Goal: Task Accomplishment & Management: Use online tool/utility

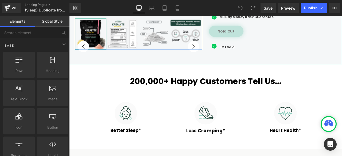
scroll to position [267, 0]
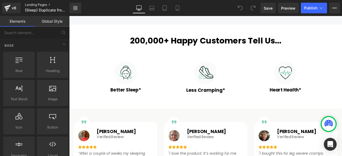
click at [41, 5] on link "Landing Pages" at bounding box center [51, 5] width 53 height 4
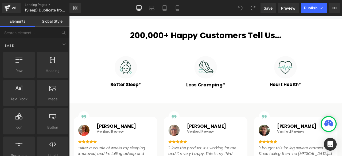
scroll to position [272, 0]
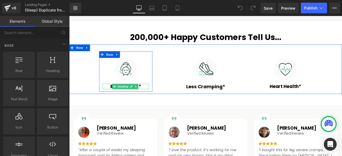
click at [117, 97] on h3 "Better Sleep*" at bounding box center [136, 100] width 55 height 6
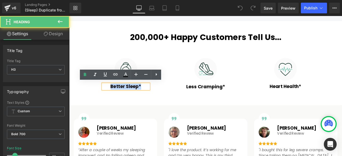
drag, startPoint x: 118, startPoint y: 98, endPoint x: 162, endPoint y: 101, distance: 44.3
click at [162, 101] on div "Better Sleep*" at bounding box center [136, 100] width 55 height 6
click at [151, 99] on h3 "Better Sleep*" at bounding box center [136, 100] width 55 height 6
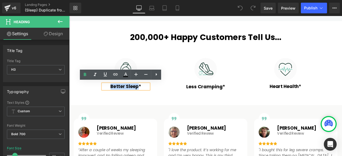
drag, startPoint x: 151, startPoint y: 99, endPoint x: 114, endPoint y: 97, distance: 36.9
click at [114, 97] on h3 "Better Sleep*" at bounding box center [136, 100] width 55 height 6
paste div
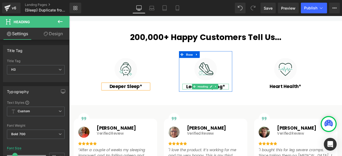
click at [207, 99] on h3 "Less Cramping*" at bounding box center [231, 100] width 55 height 7
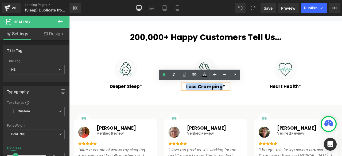
drag, startPoint x: 206, startPoint y: 98, endPoint x: 249, endPoint y: 99, distance: 42.3
click at [249, 99] on h3 "Less Cramping*" at bounding box center [231, 100] width 55 height 7
paste div
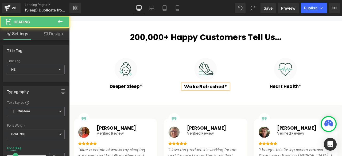
click at [222, 97] on h3 "Wake Refreshed*" at bounding box center [231, 100] width 55 height 7
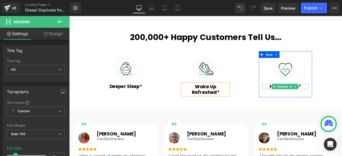
click at [304, 98] on h3 "Heart Health*" at bounding box center [325, 100] width 55 height 6
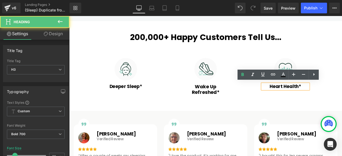
click at [304, 98] on h3 "Heart Health*" at bounding box center [325, 100] width 55 height 6
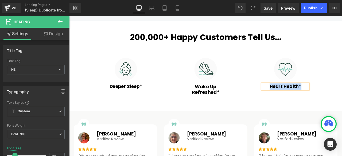
paste div
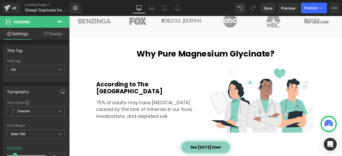
scroll to position [495, 0]
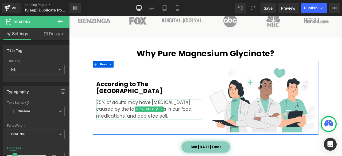
click at [125, 125] on p "75% of adults may have [MEDICAL_DATA] caused by the lack of minerals in our foo…" at bounding box center [164, 127] width 126 height 24
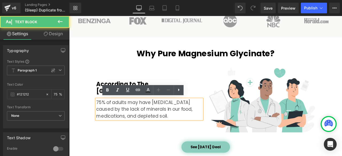
click at [132, 125] on p "75% of adults may have [MEDICAL_DATA] caused by the lack of minerals in our foo…" at bounding box center [164, 127] width 126 height 24
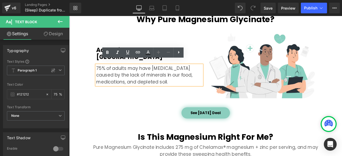
scroll to position [539, 0]
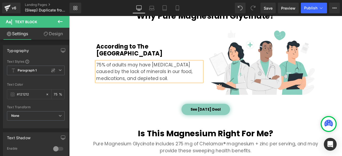
paste div
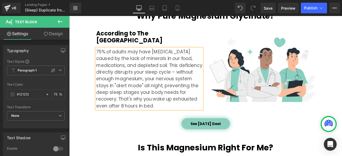
scroll to position [523, 0]
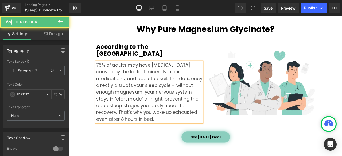
click at [164, 94] on p "75% of adults may have magnesium deficiency caused by the lack of minerals in o…" at bounding box center [164, 106] width 126 height 72
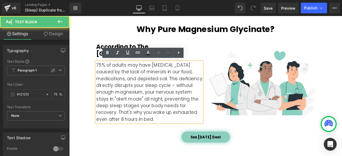
click at [149, 95] on p "75% of adults may have magnesium deficiency caused by the lack of minerals in o…" at bounding box center [164, 106] width 126 height 72
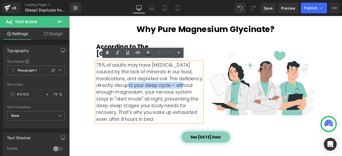
drag, startPoint x: 150, startPoint y: 97, endPoint x: 214, endPoint y: 97, distance: 64.2
click at [214, 97] on p "75% of adults may have magnesium deficiency caused by the lack of minerals in o…" at bounding box center [164, 106] width 126 height 72
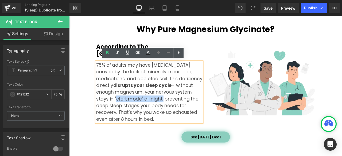
drag, startPoint x: 142, startPoint y: 112, endPoint x: 197, endPoint y: 114, distance: 55.4
click at [197, 114] on p "75% of adults may have magnesium deficiency caused by the lack of minerals in o…" at bounding box center [164, 106] width 126 height 72
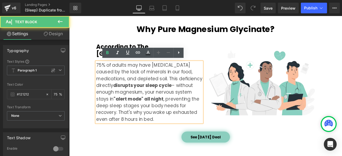
click at [132, 120] on p "75% of adults may have magnesium deficiency caused by the lack of minerals in o…" at bounding box center [164, 106] width 126 height 72
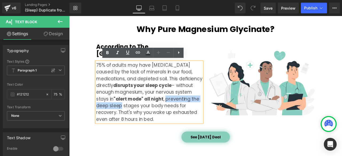
drag, startPoint x: 99, startPoint y: 122, endPoint x: 168, endPoint y: 121, distance: 69.3
click at [168, 121] on p "75% of adults may have magnesium deficiency caused by the lack of minerals in o…" at bounding box center [164, 106] width 126 height 72
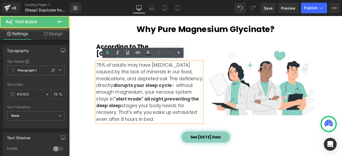
click at [192, 129] on p "75% of adults may have magnesium deficiency caused by the lack of minerals in o…" at bounding box center [164, 106] width 126 height 72
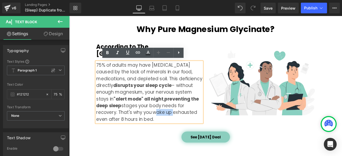
drag, startPoint x: 192, startPoint y: 129, endPoint x: 217, endPoint y: 129, distance: 24.6
click at [217, 129] on p "75% of adults may have magnesium deficiency caused by the lack of minerals in o…" at bounding box center [164, 106] width 126 height 72
click at [191, 128] on p "75% of adults may have magnesium deficiency caused by the lack of minerals in o…" at bounding box center [164, 106] width 126 height 72
drag, startPoint x: 192, startPoint y: 128, endPoint x: 126, endPoint y: 138, distance: 66.8
click at [126, 138] on p "75% of adults may have magnesium deficiency caused by the lack of minerals in o…" at bounding box center [164, 106] width 126 height 72
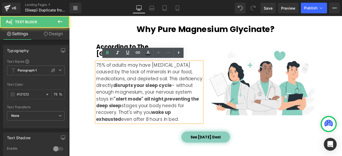
click at [140, 107] on p "75% of adults may have magnesium deficiency caused by the lack of minerals in o…" at bounding box center [164, 106] width 126 height 72
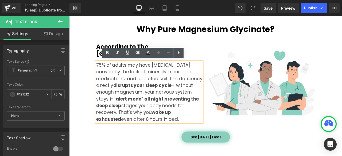
click at [148, 97] on p "75% of adults may have magnesium deficiency caused by the lack of minerals in o…" at bounding box center [164, 106] width 126 height 72
click at [163, 102] on p "75% of adults may have magnesium deficiency caused by the lack of minerals in o…" at bounding box center [164, 106] width 126 height 72
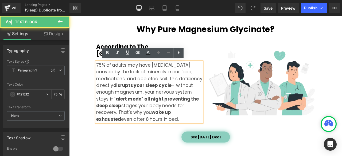
click at [228, 54] on div "According to The University Of Notre Dame Heading 75% of adults may have magnes…" at bounding box center [164, 95] width 134 height 94
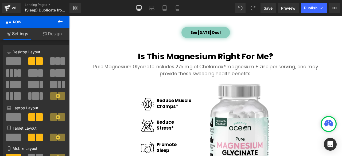
scroll to position [648, 0]
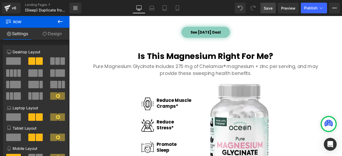
click at [265, 8] on span "Save" at bounding box center [268, 8] width 9 height 6
click at [33, 6] on link "Landing Pages" at bounding box center [51, 5] width 53 height 4
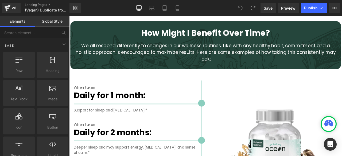
scroll to position [910, 0]
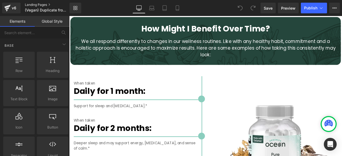
click at [34, 5] on link "Landing Pages" at bounding box center [51, 5] width 53 height 4
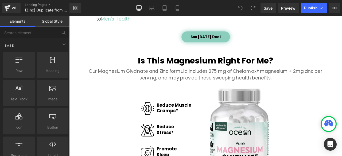
scroll to position [624, 0]
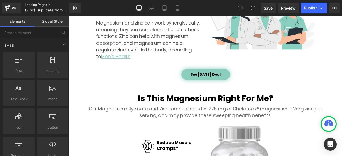
click at [42, 5] on link "Landing Pages" at bounding box center [51, 5] width 53 height 4
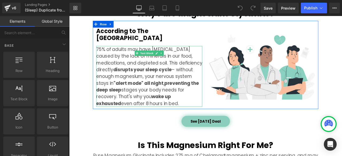
scroll to position [535, 0]
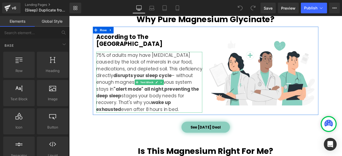
drag, startPoint x: 209, startPoint y: 77, endPoint x: 213, endPoint y: 78, distance: 4.4
click at [209, 77] on p "75% of adults may have [MEDICAL_DATA] caused by the lack of minerals in our foo…" at bounding box center [164, 95] width 126 height 72
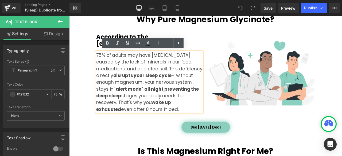
click at [210, 77] on p "75% of adults may have [MEDICAL_DATA] caused by the lack of minerals in our foo…" at bounding box center [164, 95] width 126 height 72
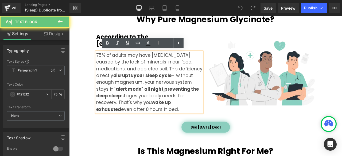
click at [210, 77] on p "75% of adults may have [MEDICAL_DATA] caused by the lack of minerals in our foo…" at bounding box center [164, 95] width 126 height 72
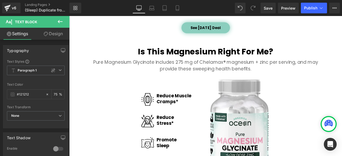
scroll to position [669, 0]
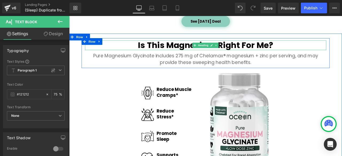
click at [179, 49] on h2 "Is This Magnesium Right For Me?" at bounding box center [231, 51] width 286 height 12
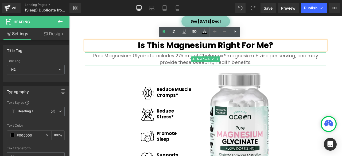
click at [196, 60] on p "Pure Magnesium Glycinate includes 275 mg of Chelamax® magnesium + zinc per serv…" at bounding box center [231, 67] width 286 height 16
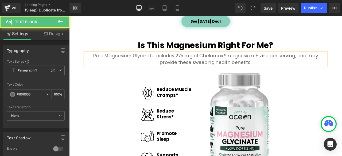
click at [196, 63] on p "Pure Magnesium Glycinate includes 275 mg of Chelamax® magnesium + zinc per serv…" at bounding box center [231, 67] width 286 height 16
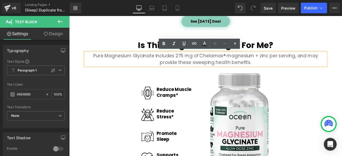
click at [186, 66] on p "Pure Magnesium Glycinate includes 275 mg of Chelamax® magnesium + zinc per serv…" at bounding box center [231, 67] width 286 height 16
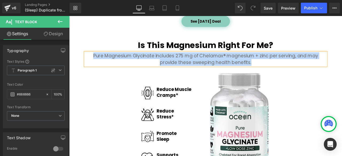
paste div
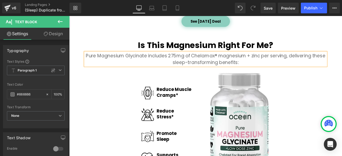
scroll to position [713, 0]
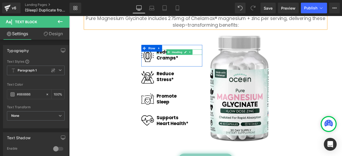
click at [179, 58] on h1 "Reduce Muscle" at bounding box center [200, 59] width 54 height 6
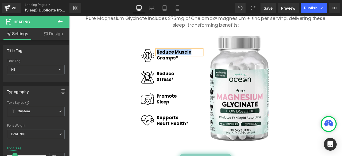
paste div
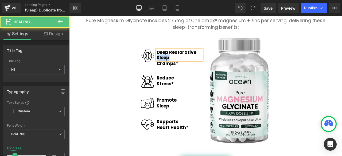
drag, startPoint x: 188, startPoint y: 62, endPoint x: 171, endPoint y: 64, distance: 17.5
click at [173, 64] on h1 "Deep Restorative Sleep" at bounding box center [200, 62] width 54 height 13
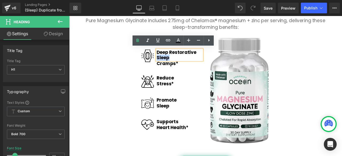
copy h1 "Sleep"
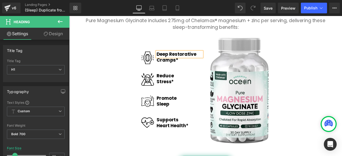
scroll to position [713, 0]
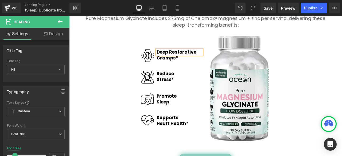
click at [183, 66] on div "Cramps* Heading" at bounding box center [200, 66] width 54 height 6
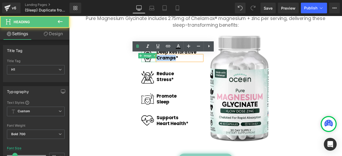
drag, startPoint x: 193, startPoint y: 65, endPoint x: 167, endPoint y: 65, distance: 25.4
click at [167, 65] on div "Image Deep Restorative Heading Cramps* Heading Row" at bounding box center [191, 64] width 72 height 26
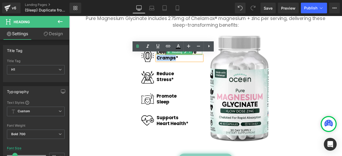
paste div
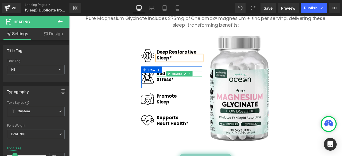
click at [180, 84] on h1 "Reduce" at bounding box center [200, 85] width 54 height 6
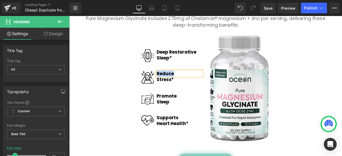
paste div
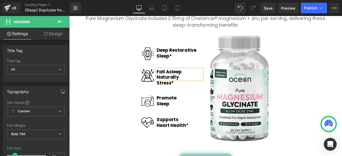
scroll to position [711, 0]
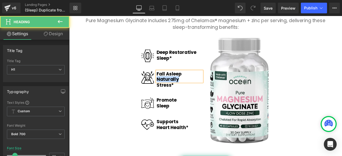
drag, startPoint x: 197, startPoint y: 90, endPoint x: 171, endPoint y: 90, distance: 25.7
click at [173, 90] on h1 "Fall Asleep Naturally" at bounding box center [200, 88] width 54 height 13
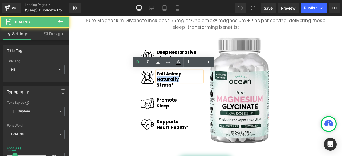
copy h1 "Naturally"
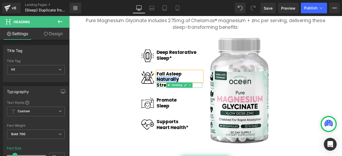
scroll to position [713, 0]
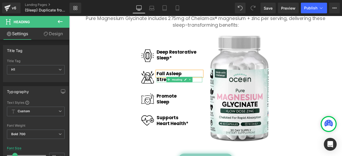
click at [177, 92] on h1 "Stress*" at bounding box center [200, 92] width 54 height 6
paste div
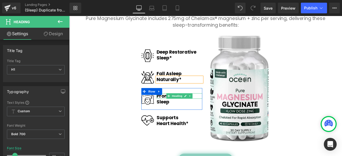
click at [181, 109] on h1 "Promote" at bounding box center [200, 111] width 54 height 6
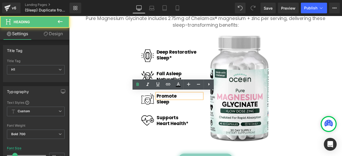
click at [181, 109] on h1 "Promote" at bounding box center [200, 111] width 54 height 6
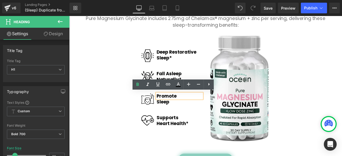
click at [181, 109] on h1 "Promote" at bounding box center [200, 111] width 54 height 6
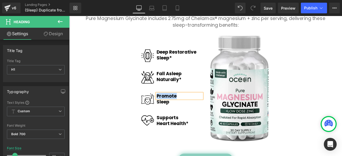
paste div
drag, startPoint x: 224, startPoint y: 110, endPoint x: 205, endPoint y: 110, distance: 19.0
click at [205, 110] on h1 "Stay Asleep Longer" at bounding box center [200, 111] width 54 height 6
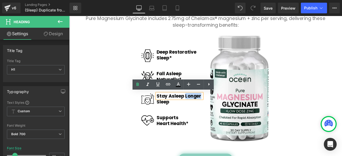
copy h1 "Longer"
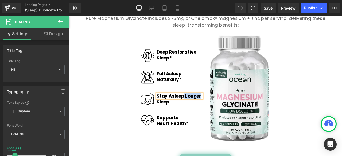
drag, startPoint x: 224, startPoint y: 111, endPoint x: 203, endPoint y: 110, distance: 20.9
click at [203, 110] on h1 "Stay Asleep Longer" at bounding box center [200, 111] width 54 height 6
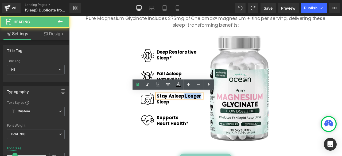
click at [205, 110] on h1 "Stay Asleep Longer" at bounding box center [200, 111] width 54 height 6
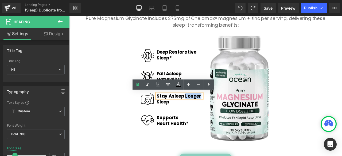
drag, startPoint x: 205, startPoint y: 110, endPoint x: 224, endPoint y: 111, distance: 19.0
click at [224, 111] on h1 "Stay Asleep Longer" at bounding box center [200, 111] width 54 height 6
copy h1 "Longer"
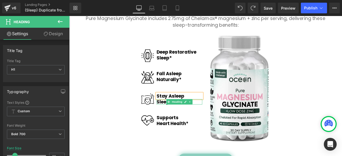
click at [176, 118] on h1 "Sleep" at bounding box center [200, 118] width 54 height 6
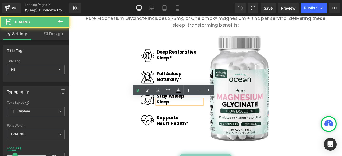
click at [176, 117] on h1 "Sleep" at bounding box center [200, 118] width 54 height 6
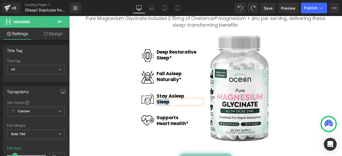
paste div
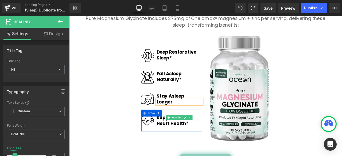
click at [186, 136] on icon at bounding box center [187, 137] width 3 height 3
click at [181, 135] on h1 "Supports" at bounding box center [200, 137] width 54 height 6
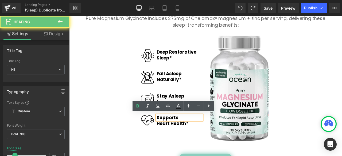
click at [181, 135] on h1 "Supports" at bounding box center [200, 137] width 54 height 6
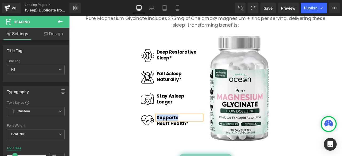
paste div
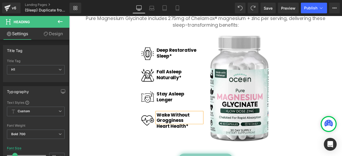
scroll to position [710, 0]
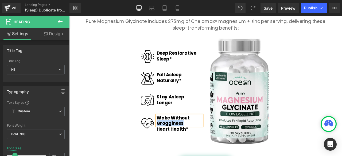
drag, startPoint x: 204, startPoint y: 142, endPoint x: 172, endPoint y: 142, distance: 32.4
click at [173, 142] on h1 "Wake Without Grogginess" at bounding box center [200, 140] width 54 height 13
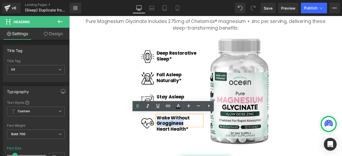
copy h1 "Grogginess"
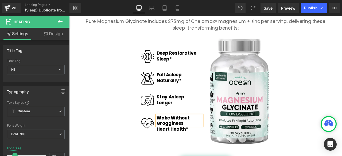
scroll to position [713, 0]
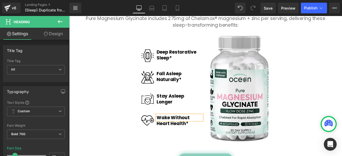
click at [173, 142] on h1 "Heart Health*" at bounding box center [200, 144] width 54 height 6
paste div
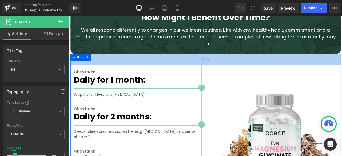
scroll to position [936, 0]
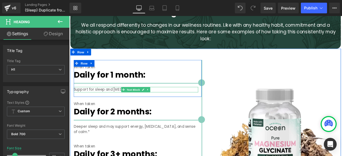
click at [122, 100] on p "Support for sleep and muscle cramping.*" at bounding box center [149, 103] width 148 height 6
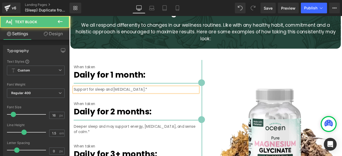
click at [124, 100] on p "Support for sleep and muscle cramping.*" at bounding box center [149, 103] width 148 height 6
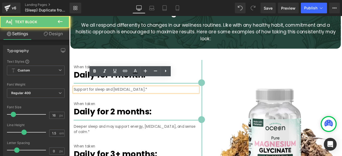
click at [124, 100] on p "Support for sleep and muscle cramping.*" at bounding box center [149, 103] width 148 height 6
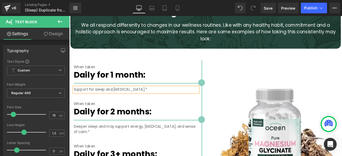
paste div
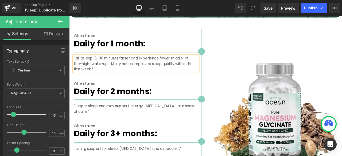
scroll to position [980, 0]
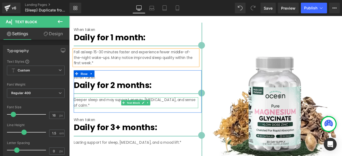
click at [82, 113] on p "Deeper sleep and may support energy, muscle cramping, and sense of calm.*" at bounding box center [149, 119] width 148 height 13
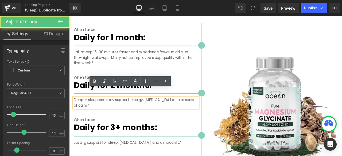
click at [89, 113] on p "Deeper sleep and may support energy, muscle cramping, and sense of calm.*" at bounding box center [149, 119] width 148 height 13
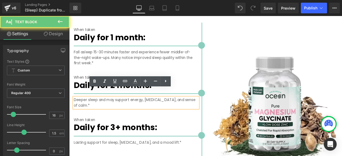
click at [89, 113] on p "Deeper sleep and may support energy, muscle cramping, and sense of calm.*" at bounding box center [149, 119] width 148 height 13
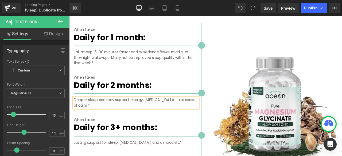
paste div
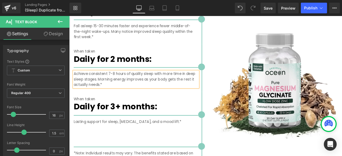
scroll to position [1025, 0]
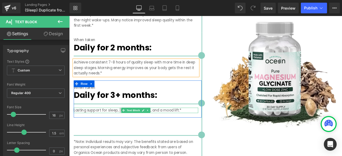
click at [89, 125] on p "Lasting support for sleep, leg cramps, and a mood lift.*" at bounding box center [149, 128] width 148 height 6
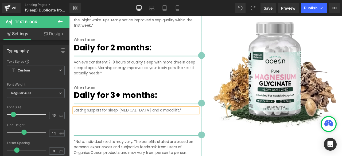
click at [94, 125] on p "Lasting support for sleep, leg cramps, and a mood lift.*" at bounding box center [149, 128] width 148 height 6
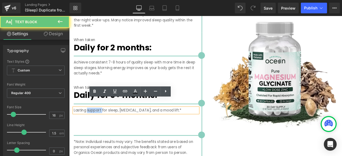
click at [94, 125] on p "Lasting support for sleep, leg cramps, and a mood lift.*" at bounding box center [149, 128] width 148 height 6
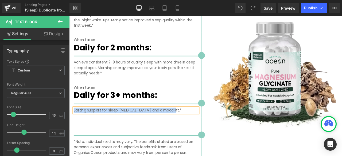
paste div
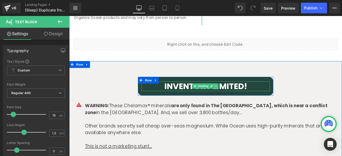
scroll to position [1197, 0]
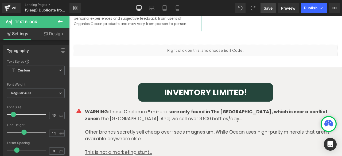
click at [266, 9] on span "Save" at bounding box center [268, 8] width 9 height 6
click at [264, 9] on link "Save" at bounding box center [268, 8] width 15 height 11
click at [43, 3] on link "Landing Pages" at bounding box center [51, 5] width 53 height 4
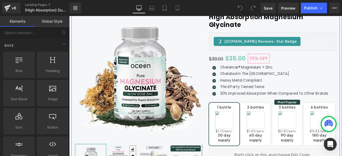
scroll to position [89, 0]
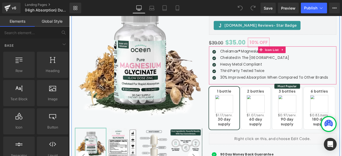
drag, startPoint x: 261, startPoint y: 67, endPoint x: 250, endPoint y: 64, distance: 11.2
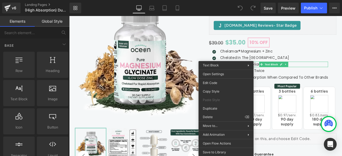
click at [205, 6] on div "Library Desktop Desktop Laptop Tablet Mobile Save Preview Publish Scheduled Vie…" at bounding box center [206, 8] width 273 height 11
click at [225, 50] on div "Magnesium Glycinate (P) Title Judge.me Reviews - Star Badge Judge.me Reviews Sl…" at bounding box center [151, 110] width 159 height 233
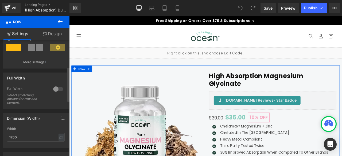
scroll to position [134, 0]
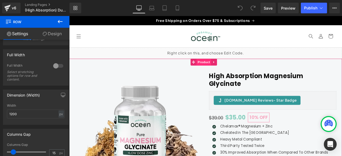
click at [227, 72] on span "Product" at bounding box center [228, 71] width 17 height 8
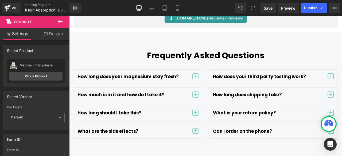
scroll to position [2231, 0]
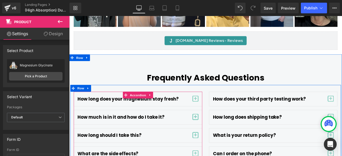
click at [216, 111] on span "button" at bounding box center [219, 114] width 7 height 7
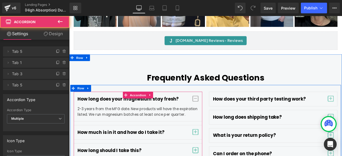
click at [216, 111] on span "button" at bounding box center [219, 114] width 7 height 7
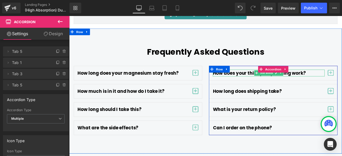
scroll to position [2275, 0]
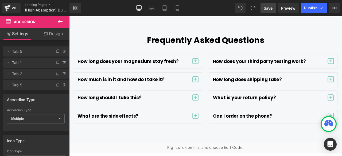
click at [269, 9] on span "Save" at bounding box center [268, 8] width 9 height 6
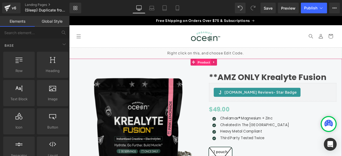
click at [230, 69] on span "Product" at bounding box center [228, 71] width 17 height 8
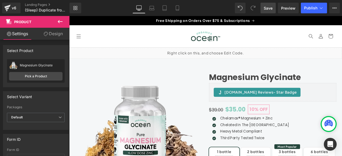
click at [270, 11] on link "Save" at bounding box center [268, 8] width 15 height 11
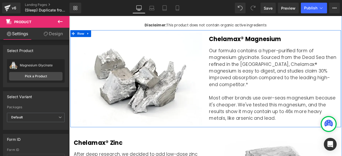
scroll to position [1666, 0]
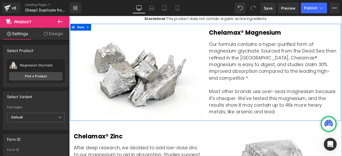
click at [251, 48] on p "Our formula contains a hyper-purified form of magnesium glycinate. Sourced from…" at bounding box center [311, 70] width 152 height 48
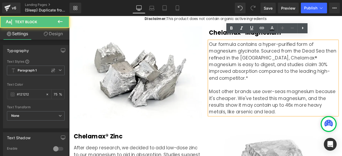
click at [257, 56] on p "Our formula contains a hyper-purified form of magnesium glycinate. Sourced from…" at bounding box center [311, 70] width 152 height 48
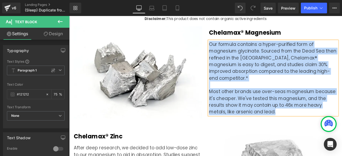
paste div
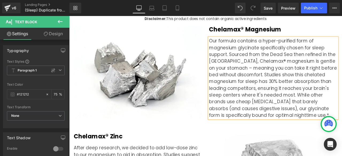
scroll to position [1658, 0]
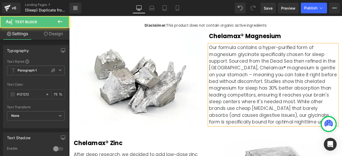
click at [265, 84] on p "Our formula contains a hyper-purified form of magnesium glycinate specifically …" at bounding box center [311, 98] width 152 height 96
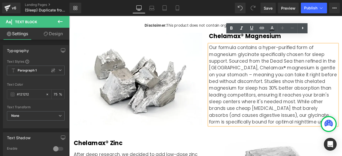
scroll to position [1666, 0]
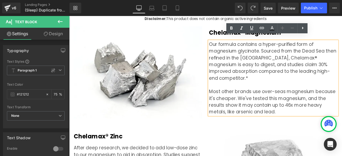
click at [276, 75] on p "Our formula contains a hyper-purified form of magnesium glycinate. Sourced from…" at bounding box center [311, 70] width 152 height 48
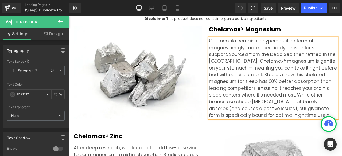
scroll to position [1658, 0]
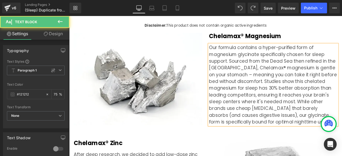
click at [266, 84] on p "Our formula contains a hyper-purified form of magnesium glycinate specifically …" at bounding box center [311, 98] width 152 height 96
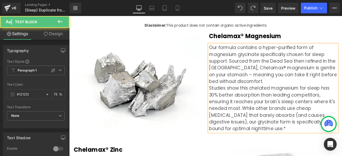
click at [271, 115] on p "Our formula contains a hyper-purified form of magnesium glycinate specifically …" at bounding box center [311, 102] width 152 height 104
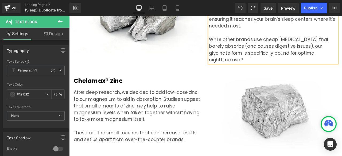
scroll to position [1792, 0]
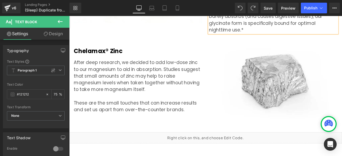
click at [132, 74] on p "After deep research, we decided to add low-dose zinc to our magnesium to aid in…" at bounding box center [151, 87] width 152 height 40
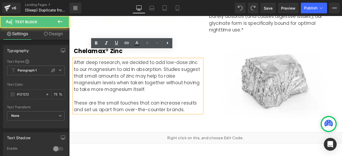
click at [110, 87] on p "After deep research, we decided to add low-dose zinc to our magnesium to aid in…" at bounding box center [151, 87] width 152 height 40
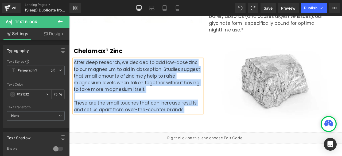
paste div
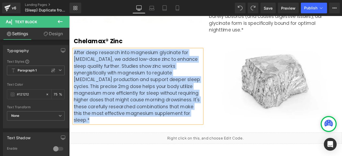
scroll to position [1784, 0]
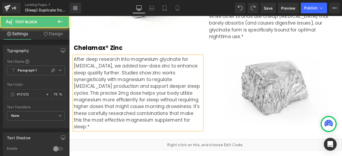
click at [129, 121] on p "After deep research into magnesium glycinate for insomnia, we added low-dose zi…" at bounding box center [151, 107] width 152 height 88
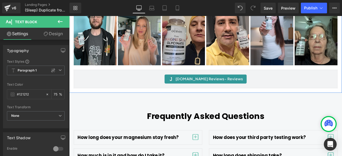
scroll to position [2315, 0]
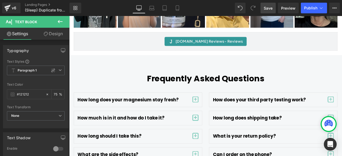
click at [266, 12] on link "Save" at bounding box center [268, 8] width 15 height 11
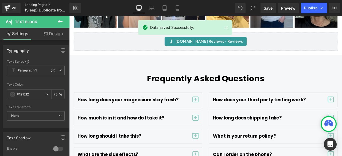
click at [43, 5] on link "Landing Pages" at bounding box center [51, 5] width 53 height 4
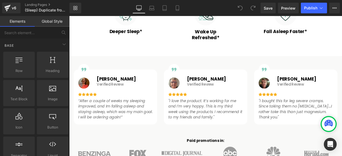
scroll to position [401, 0]
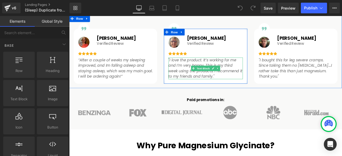
click at [201, 76] on icon ""I love the product. It’s working for me and I’m very happy. This is my third w…" at bounding box center [231, 78] width 88 height 25
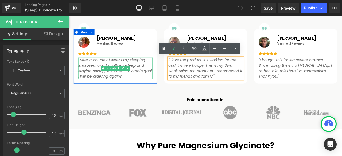
click at [89, 75] on icon "“After a couple of weeks my sleeping improved, and Im falling asleep and stayin…" at bounding box center [124, 78] width 88 height 25
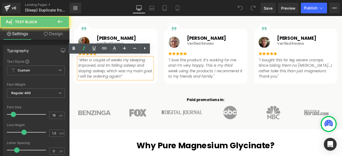
click at [87, 70] on icon "“After a couple of weeks my sleeping improved, and Im falling asleep and stayin…" at bounding box center [124, 78] width 88 height 25
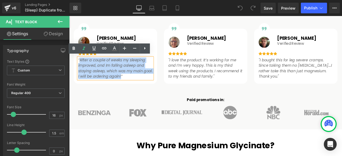
drag, startPoint x: 81, startPoint y: 67, endPoint x: 139, endPoint y: 86, distance: 62.0
click at [139, 86] on icon "“After a couple of weeks my sleeping improved, and Im falling asleep and stayin…" at bounding box center [124, 78] width 88 height 25
paste div
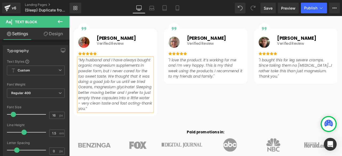
click at [106, 84] on icon "“My husband and I have always bought organic magnesium supplements in powder fo…" at bounding box center [123, 98] width 87 height 64
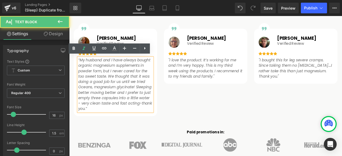
click at [90, 71] on icon "“My husband and I have always bought organic magnesium supplements in powder fo…" at bounding box center [123, 98] width 87 height 64
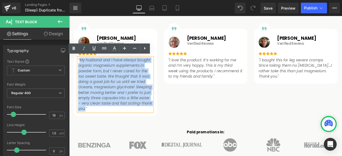
drag, startPoint x: 79, startPoint y: 67, endPoint x: 87, endPoint y: 126, distance: 59.3
click at [87, 126] on icon "“My husband and I have always bought organic magnesium supplements in powder fo…" at bounding box center [123, 98] width 87 height 64
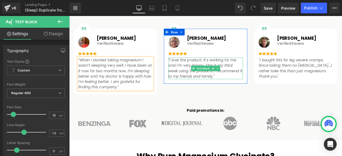
click at [203, 75] on icon ""I love the product. It’s working for me and I’m very happy. This is my third w…" at bounding box center [231, 78] width 88 height 25
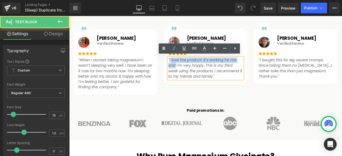
drag, startPoint x: 187, startPoint y: 66, endPoint x: 192, endPoint y: 71, distance: 7.2
click at [192, 71] on icon ""I love the product. It’s working for me and I’m very happy. This is my third w…" at bounding box center [231, 78] width 88 height 25
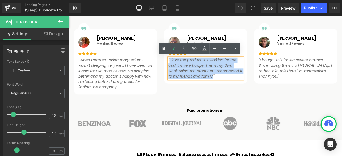
drag, startPoint x: 186, startPoint y: 66, endPoint x: 233, endPoint y: 89, distance: 52.2
click at [233, 89] on icon ""I love the product. It’s working for me and I’m very happy. This is my third w…" at bounding box center [231, 78] width 88 height 25
paste div
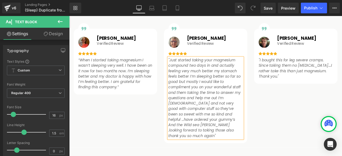
click at [310, 113] on div "Image Image Image Evette Heading Verified Review Text Block Row “When I started…" at bounding box center [231, 96] width 321 height 147
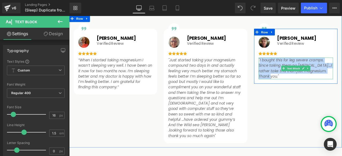
drag, startPoint x: 293, startPoint y: 67, endPoint x: 315, endPoint y: 86, distance: 29.0
click at [315, 86] on icon ""I bought this for leg severe cramps. Since taking them no leg cramps....I rath…" at bounding box center [337, 78] width 87 height 25
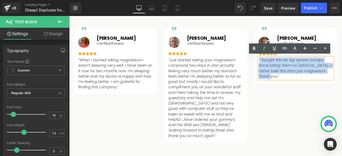
paste div
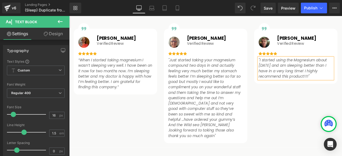
click at [296, 116] on div "Image Image Image Evette Heading Verified Review Text Block Row “When I started…" at bounding box center [231, 96] width 321 height 147
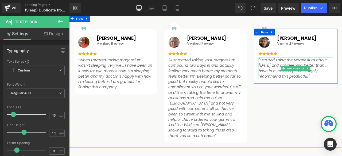
drag, startPoint x: 293, startPoint y: 67, endPoint x: 351, endPoint y: 88, distance: 61.1
click at [342, 88] on icon ""I started using the Magnesium about two months ago and am sleeping better than…" at bounding box center [334, 78] width 81 height 25
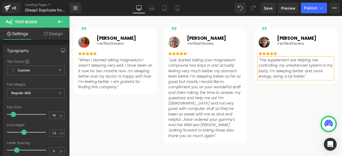
click at [301, 135] on div "Image Image Image Evette Heading Verified Review Text Block Row “When I started…" at bounding box center [231, 96] width 321 height 147
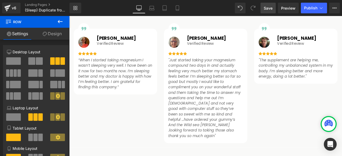
click at [266, 12] on link "Save" at bounding box center [268, 8] width 15 height 11
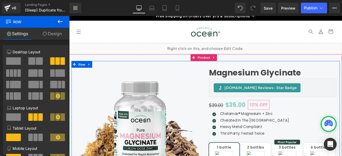
scroll to position [0, 0]
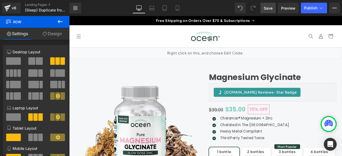
drag, startPoint x: 270, startPoint y: 6, endPoint x: 179, endPoint y: 53, distance: 102.5
click at [270, 6] on span "Save" at bounding box center [268, 8] width 9 height 6
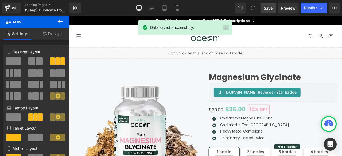
click at [225, 26] on link at bounding box center [226, 28] width 6 height 6
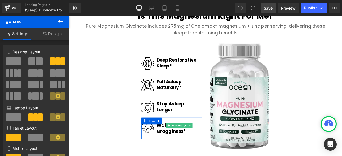
scroll to position [758, 0]
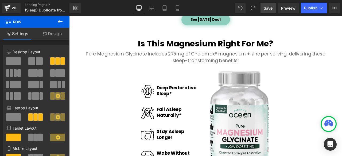
click at [270, 7] on span "Save" at bounding box center [268, 8] width 9 height 6
click at [267, 9] on span "Save" at bounding box center [268, 8] width 9 height 6
click at [44, 4] on link "Landing Pages" at bounding box center [51, 5] width 53 height 4
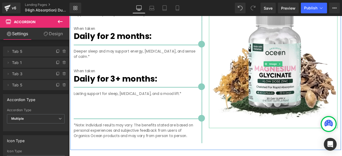
scroll to position [938, 0]
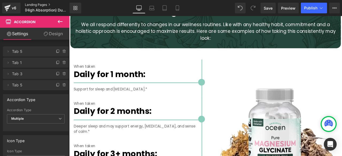
click at [39, 4] on link "Landing Pages" at bounding box center [51, 5] width 53 height 4
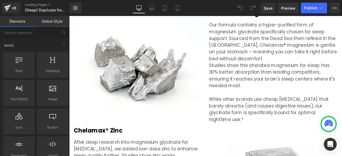
scroll to position [1756, 0]
